Goal: Information Seeking & Learning: Learn about a topic

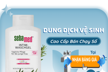
click at [85, 59] on div at bounding box center [85, 62] width 42 height 15
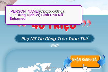
scroll to position [617, 0]
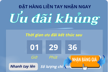
click at [85, 57] on div at bounding box center [85, 62] width 42 height 15
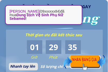
click at [86, 59] on div at bounding box center [85, 62] width 42 height 15
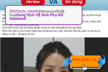
scroll to position [1638, 0]
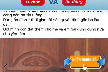
click at [76, 47] on div at bounding box center [54, 66] width 108 height 111
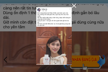
scroll to position [0, 0]
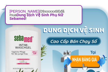
click at [84, 59] on div at bounding box center [85, 62] width 42 height 15
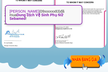
scroll to position [1432, 0]
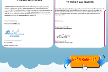
click at [87, 59] on div at bounding box center [85, 62] width 42 height 15
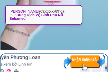
scroll to position [4289, 0]
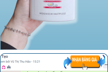
click at [85, 58] on div at bounding box center [85, 62] width 42 height 15
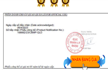
scroll to position [617, 0]
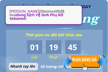
click at [84, 60] on div at bounding box center [85, 62] width 42 height 15
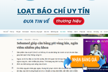
scroll to position [1500, 0]
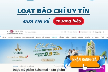
click at [65, 61] on div at bounding box center [85, 62] width 42 height 15
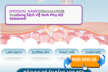
scroll to position [2699, 0]
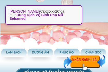
click at [75, 51] on h3 "PHỤC HỒI" at bounding box center [67, 52] width 23 height 5
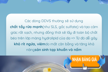
scroll to position [2971, 0]
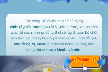
click at [94, 33] on h3 "Các dòng DDVS thường sẽ sử dụng chất tẩy rửa mạnh (như SLS, gốc sulfate) và tạo…" at bounding box center [54, 35] width 91 height 35
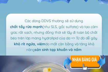
click at [94, 34] on h3 "Các dòng DDVS thường sẽ sử dụng chất tẩy rửa mạnh (như SLS, gốc sulfate) và tạo…" at bounding box center [54, 35] width 91 height 35
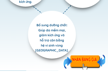
scroll to position [3169, 0]
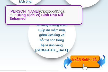
click at [72, 60] on div at bounding box center [85, 62] width 42 height 15
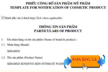
scroll to position [1312, 0]
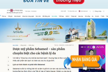
scroll to position [1521, 0]
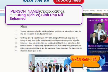
click at [106, 38] on div at bounding box center [54, 50] width 108 height 82
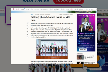
scroll to position [0, 0]
